Goal: Information Seeking & Learning: Learn about a topic

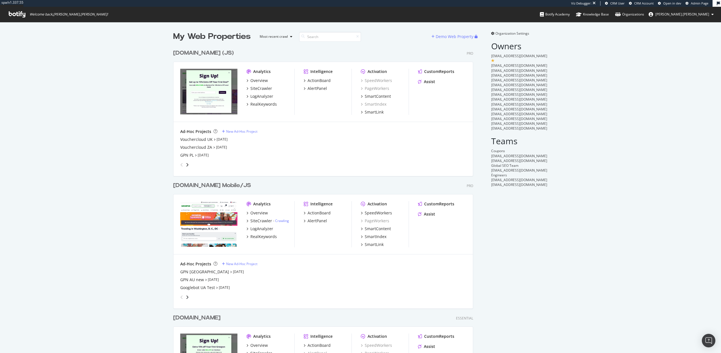
scroll to position [95, 0]
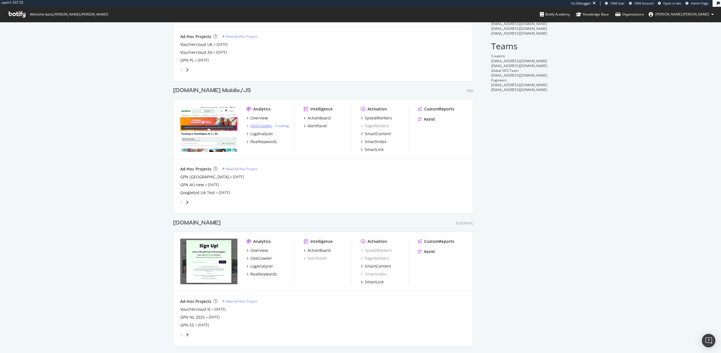
click at [258, 126] on div "SiteCrawler" at bounding box center [261, 126] width 22 height 6
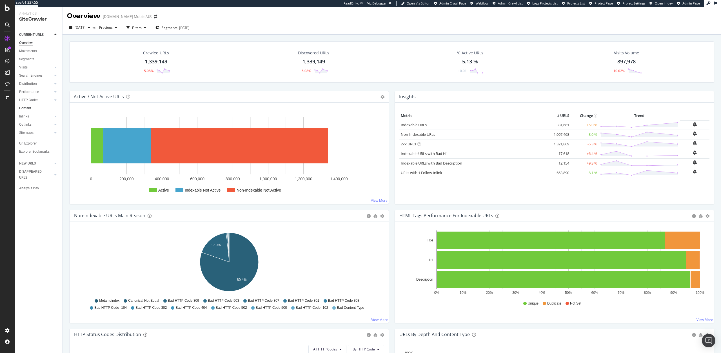
click at [27, 107] on div "Content" at bounding box center [25, 108] width 12 height 6
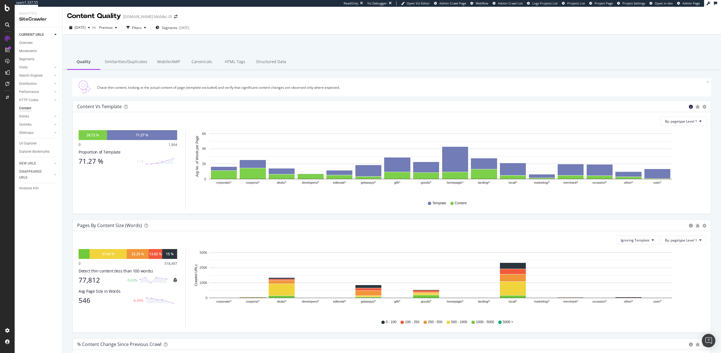
click at [690, 106] on icon "circle-info" at bounding box center [691, 107] width 4 height 4
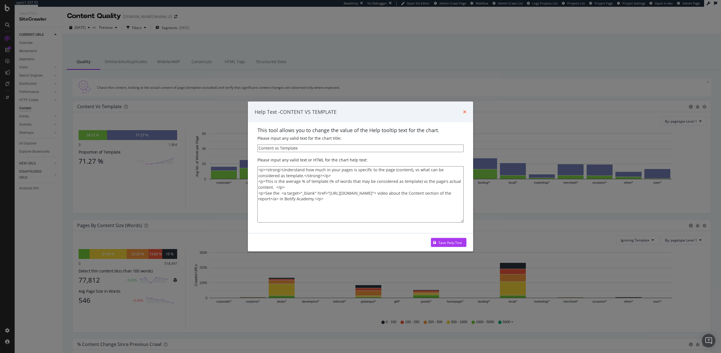
click at [466, 111] on icon "times" at bounding box center [464, 112] width 3 height 5
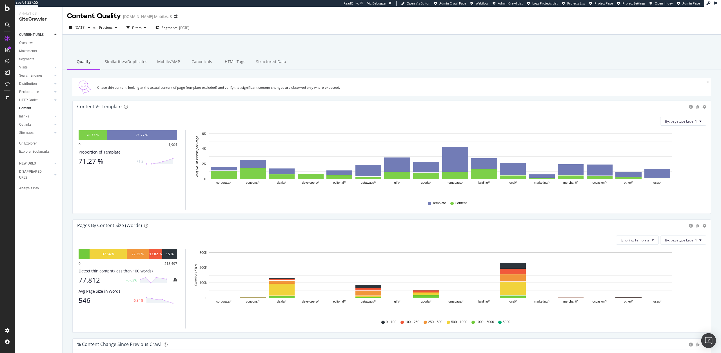
click at [708, 341] on img "Open Intercom Messenger" at bounding box center [708, 340] width 7 height 7
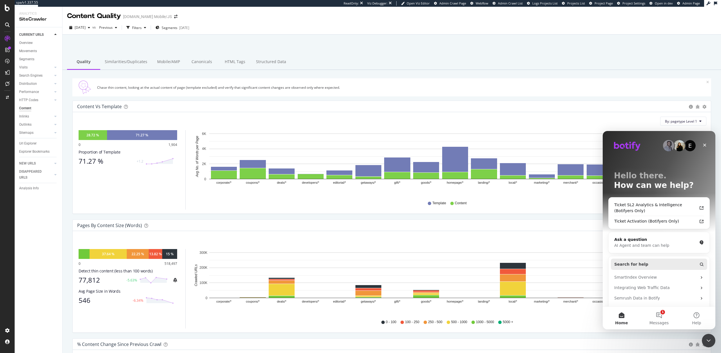
click at [636, 265] on span "Search for help" at bounding box center [631, 264] width 34 height 6
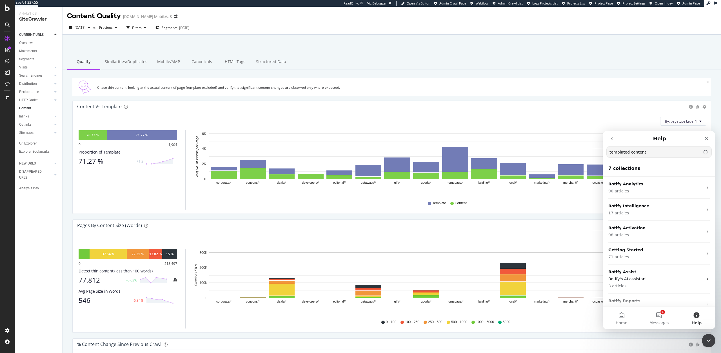
type input "templated content"
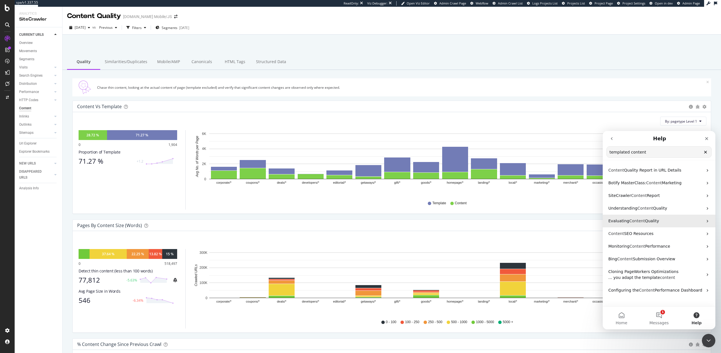
click at [637, 220] on span "Content" at bounding box center [637, 221] width 16 height 5
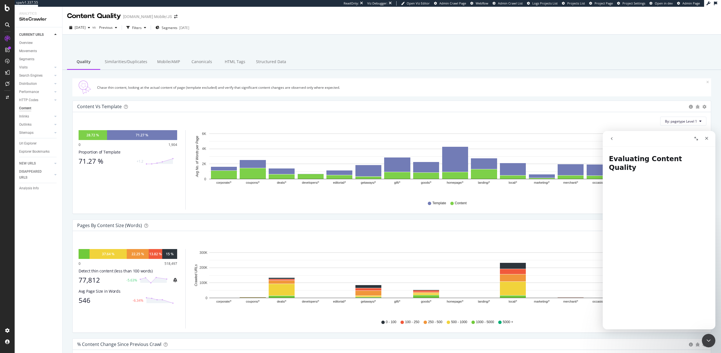
click at [611, 142] on button "go back" at bounding box center [611, 138] width 11 height 11
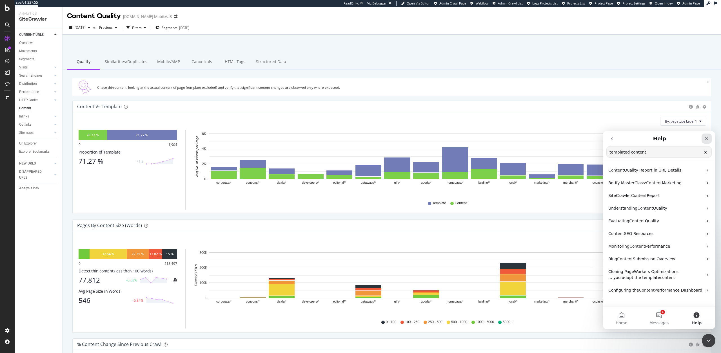
click at [706, 137] on icon "Close" at bounding box center [706, 138] width 5 height 5
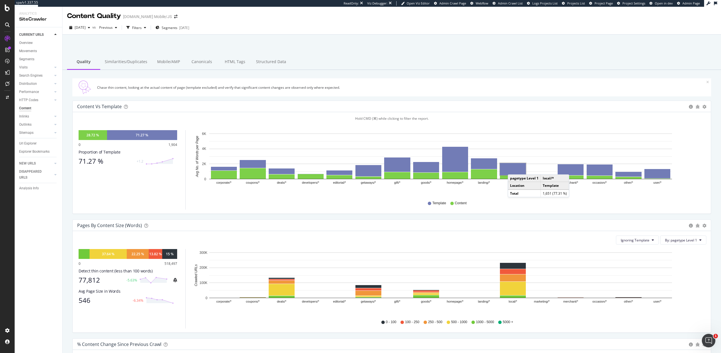
click at [513, 169] on rect "A chart." at bounding box center [513, 169] width 26 height 12
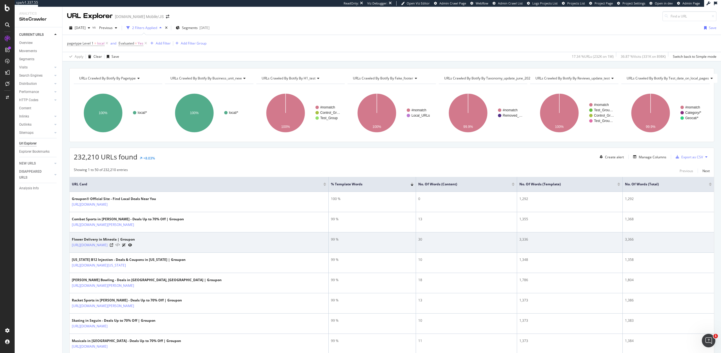
click at [120, 245] on icon at bounding box center [117, 245] width 4 height 4
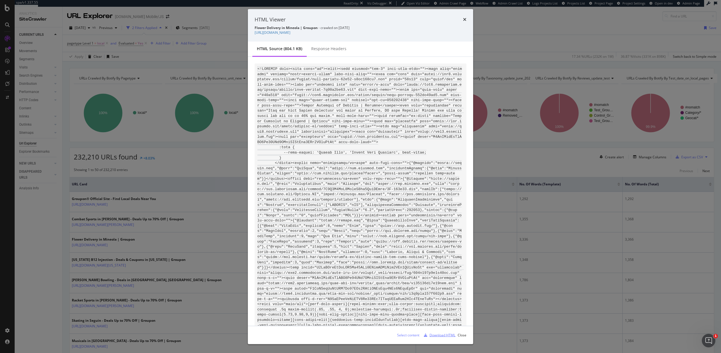
click at [441, 335] on div "Download HTML" at bounding box center [442, 334] width 26 height 5
click at [464, 19] on icon "times" at bounding box center [464, 19] width 3 height 5
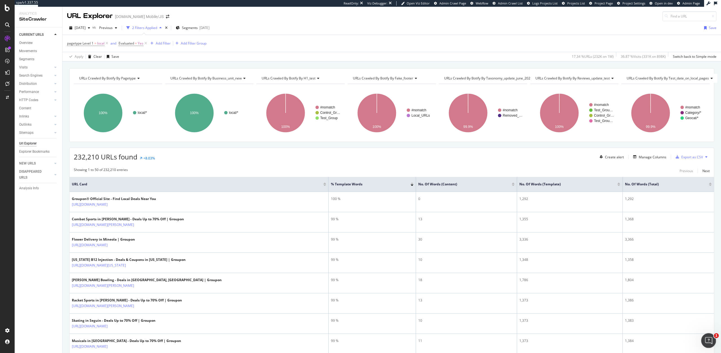
click at [712, 339] on div "Open Intercom Messenger" at bounding box center [707, 339] width 19 height 19
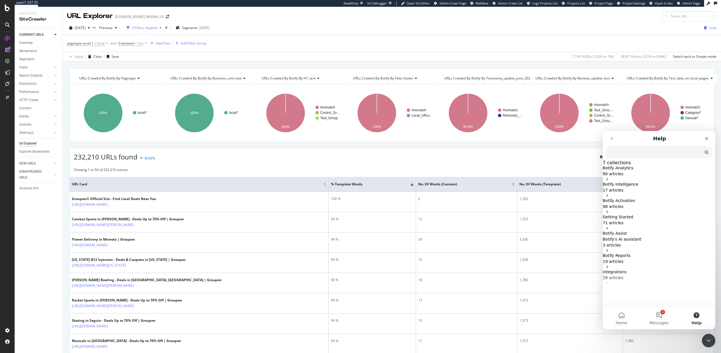
click at [627, 152] on input "Search for help" at bounding box center [659, 151] width 105 height 11
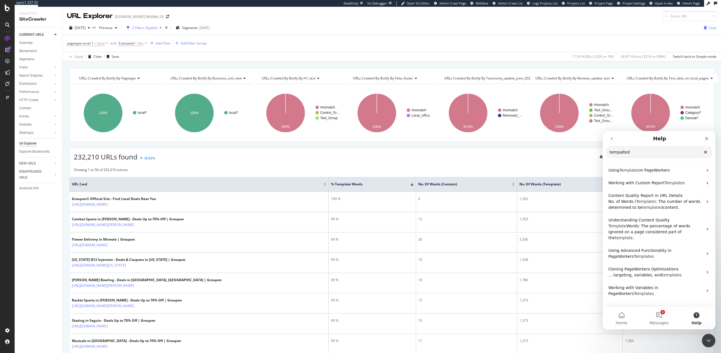
click at [621, 151] on input "tempalted" at bounding box center [659, 151] width 105 height 11
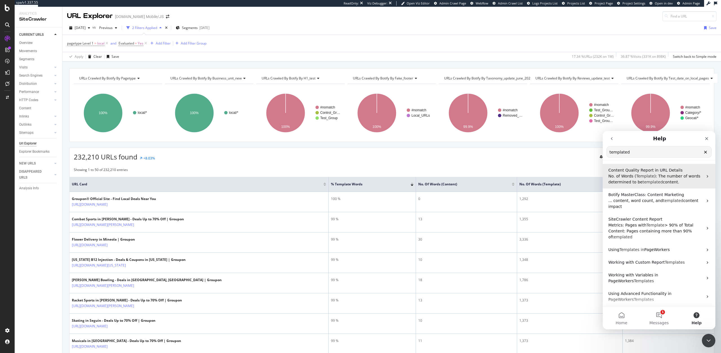
type input "templated"
click at [644, 180] on span "templated" at bounding box center [652, 182] width 20 height 5
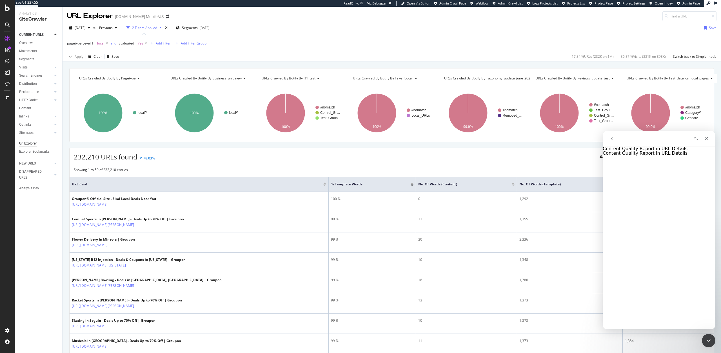
click at [610, 140] on icon "go back" at bounding box center [611, 138] width 5 height 5
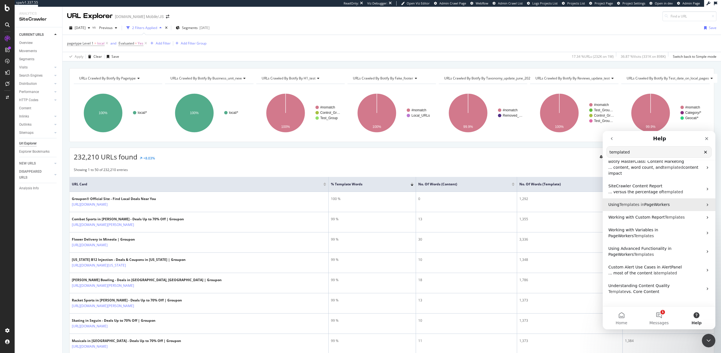
scroll to position [43, 0]
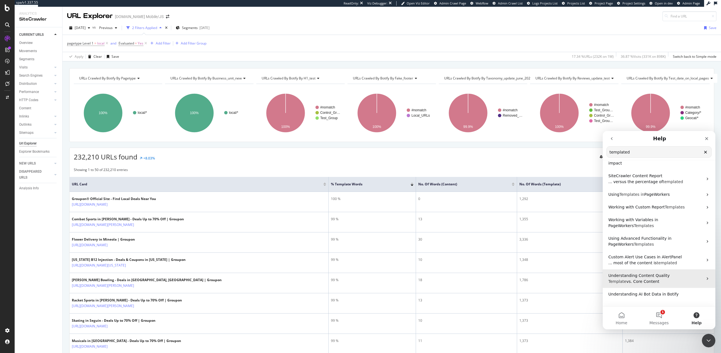
click at [670, 273] on p "Understanding Content Quality" at bounding box center [655, 276] width 95 height 6
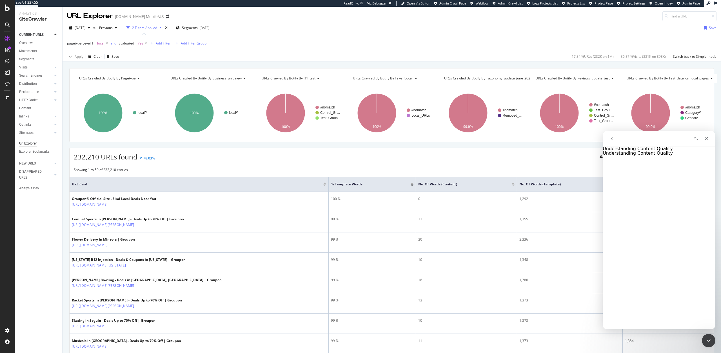
scroll to position [0, 0]
click at [657, 155] on h1 "Understanding Content Quality" at bounding box center [659, 153] width 113 height 5
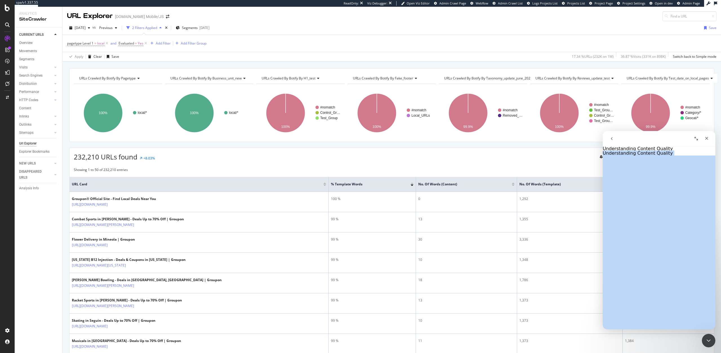
click at [657, 155] on h1 "Understanding Content Quality" at bounding box center [659, 153] width 113 height 5
copy h1 "Understanding Content Quality"
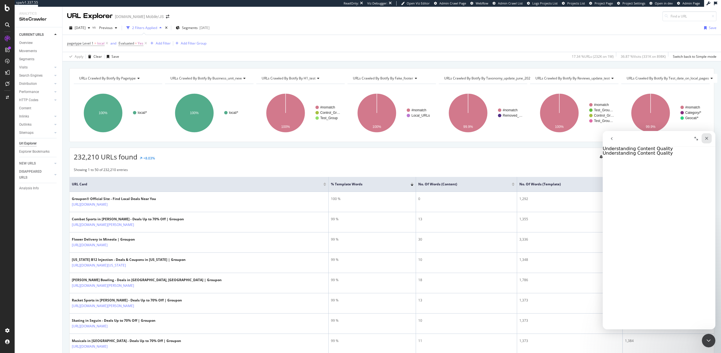
click at [706, 139] on icon "Close" at bounding box center [706, 138] width 3 height 3
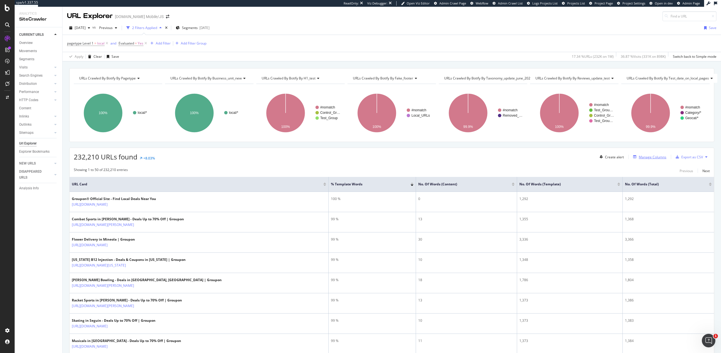
click at [651, 157] on div "Manage Columns" at bounding box center [653, 157] width 28 height 5
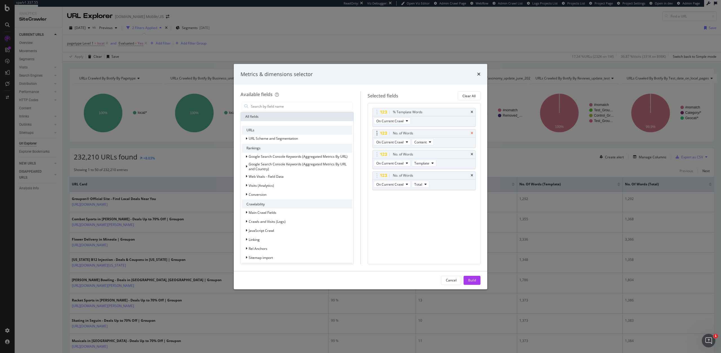
click at [472, 131] on icon "times" at bounding box center [472, 132] width 3 height 3
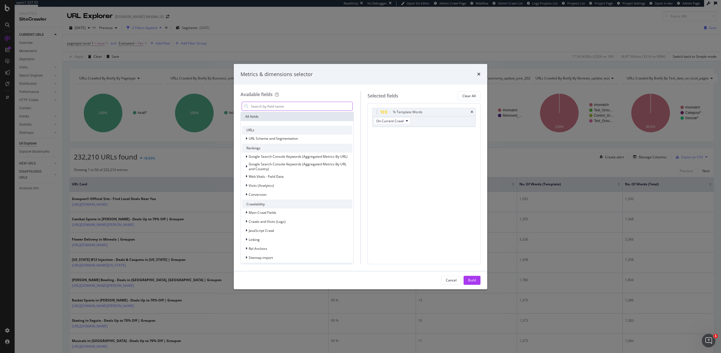
click at [269, 107] on input "modal" at bounding box center [301, 106] width 102 height 8
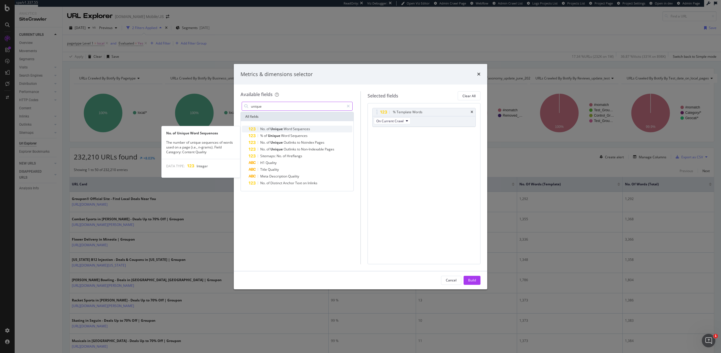
type input "unique"
click at [277, 127] on span "Unique" at bounding box center [276, 128] width 13 height 5
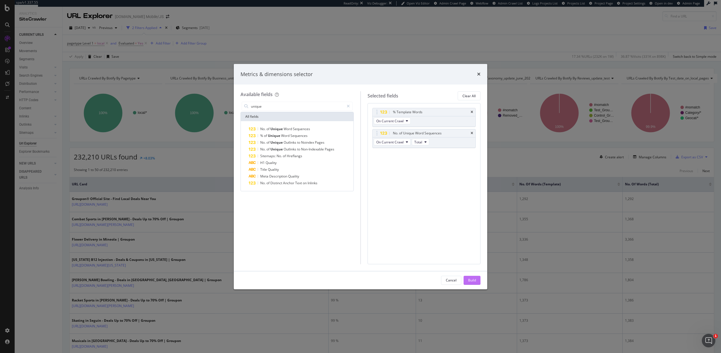
click at [474, 280] on div "Build" at bounding box center [472, 280] width 8 height 5
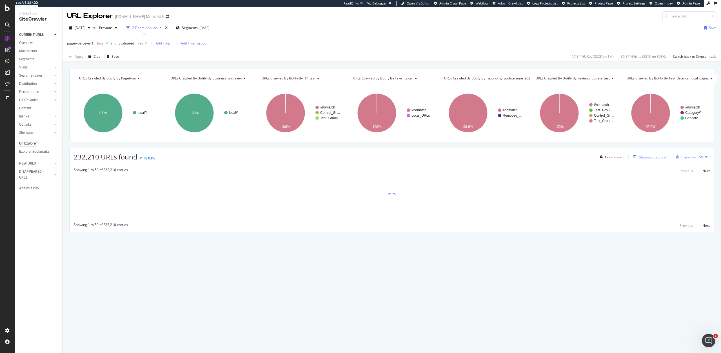
click at [641, 159] on div "Manage Columns" at bounding box center [648, 157] width 35 height 6
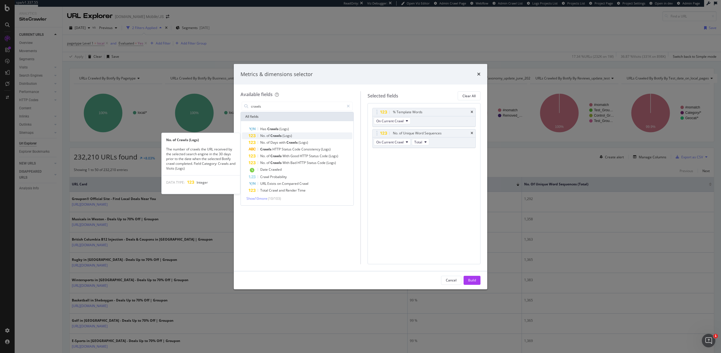
type input "crawls"
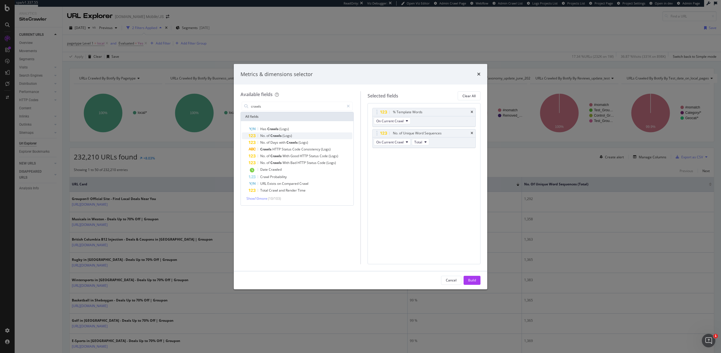
click at [297, 135] on div "No. of Crawls (Logs)" at bounding box center [301, 135] width 104 height 7
click at [471, 279] on div "Build" at bounding box center [472, 280] width 8 height 5
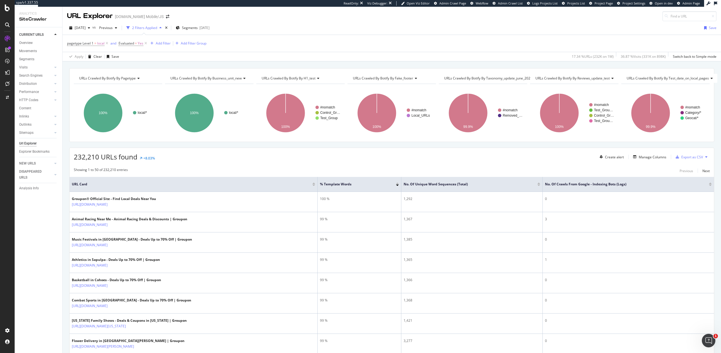
click at [244, 48] on div "pagetype Level 1 = local and Evaluated = Yes Add Filter Add Filter Group" at bounding box center [391, 43] width 649 height 17
click at [164, 43] on div "Add Filter" at bounding box center [163, 43] width 15 height 5
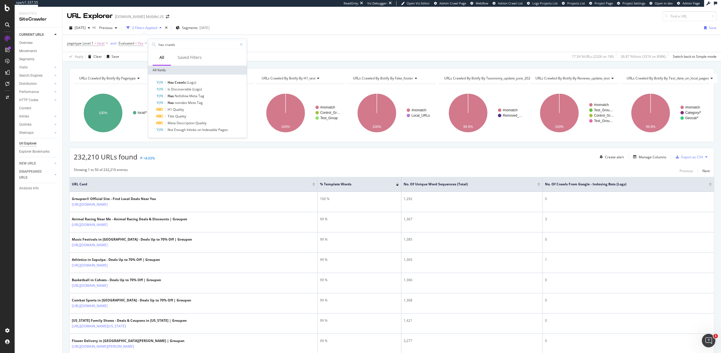
type input "has crawls"
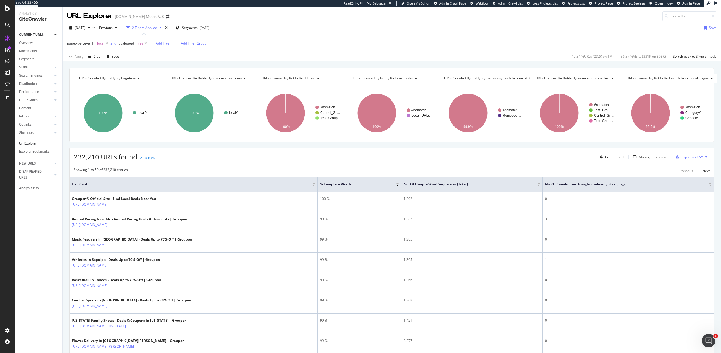
click at [252, 37] on div "pagetype Level 1 = local and Evaluated = Yes Add Filter Add Filter Group" at bounding box center [391, 43] width 649 height 17
click at [159, 45] on div "Add Filter" at bounding box center [163, 43] width 15 height 5
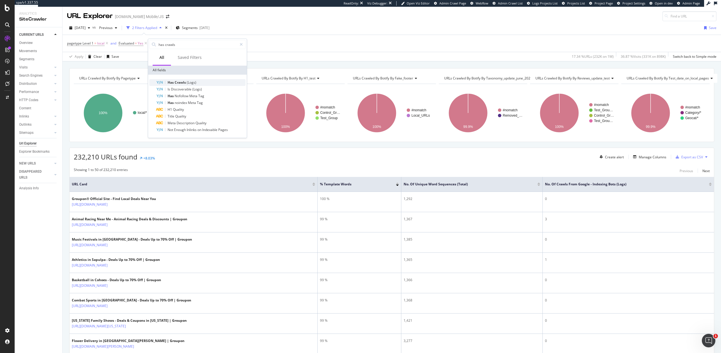
click at [188, 82] on span "(Logs)" at bounding box center [192, 82] width 10 height 5
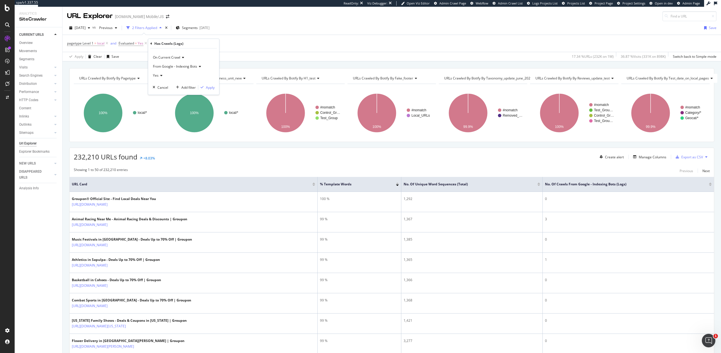
click at [160, 75] on icon at bounding box center [161, 75] width 4 height 3
click at [157, 93] on span "No" at bounding box center [157, 94] width 5 height 5
click at [211, 89] on div "Apply" at bounding box center [210, 87] width 9 height 5
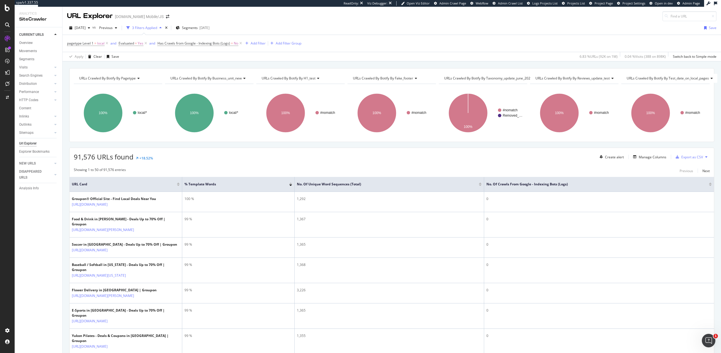
click at [209, 78] on span "URLs Crawled By Botify By business_unit_new" at bounding box center [205, 78] width 71 height 5
type input "temp"
click at [210, 103] on div "Content VS. Template" at bounding box center [209, 106] width 79 height 7
click at [109, 79] on span "URLs Crawled By Botify By pagetype" at bounding box center [107, 78] width 57 height 5
type input "content vs"
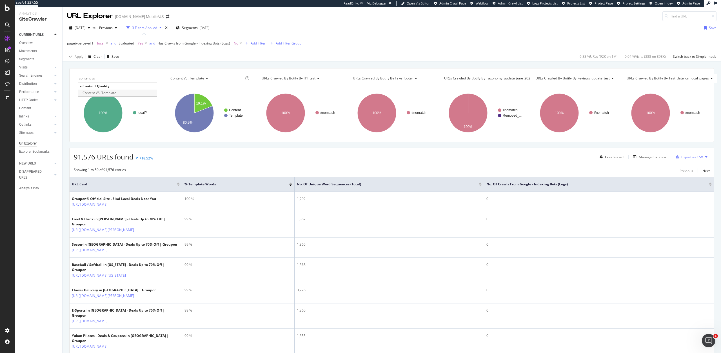
click at [112, 94] on span "Content VS. Template" at bounding box center [100, 93] width 34 height 6
click at [206, 80] on div "Content VS. Template" at bounding box center [206, 78] width 75 height 9
type input "unique"
click at [221, 93] on span "Content Uniqueness (Unique Word Sequences, Content)" at bounding box center [208, 93] width 68 height 6
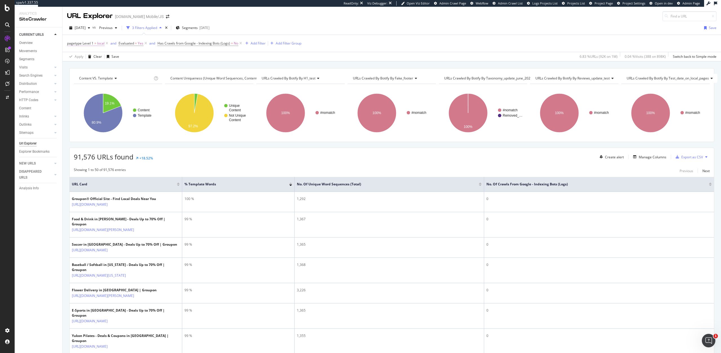
click at [83, 42] on span "pagetype Level 1" at bounding box center [80, 43] width 26 height 5
click at [86, 86] on input "local" at bounding box center [98, 84] width 53 height 9
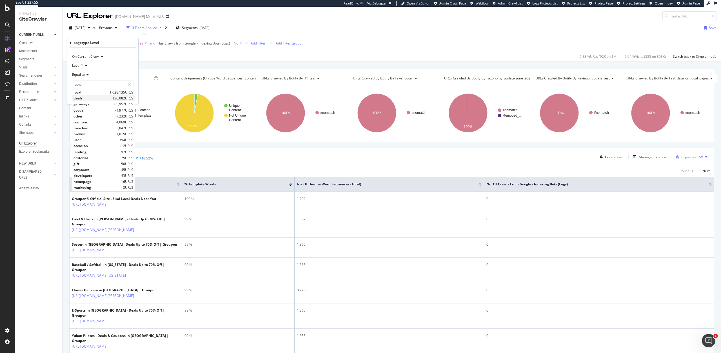
click at [84, 96] on span "deals" at bounding box center [91, 98] width 37 height 5
type input "deals"
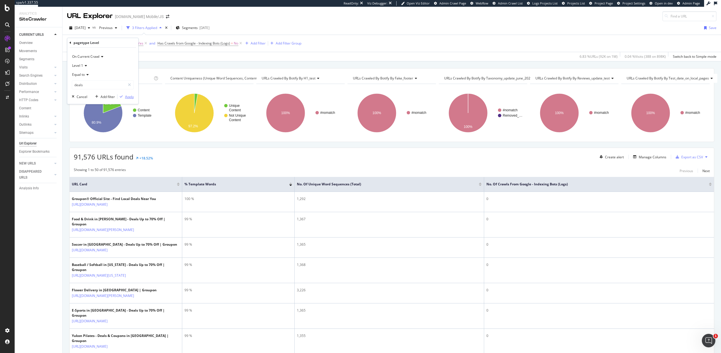
click at [128, 96] on div "Apply" at bounding box center [129, 96] width 9 height 5
